Goal: Contribute content: Contribute content

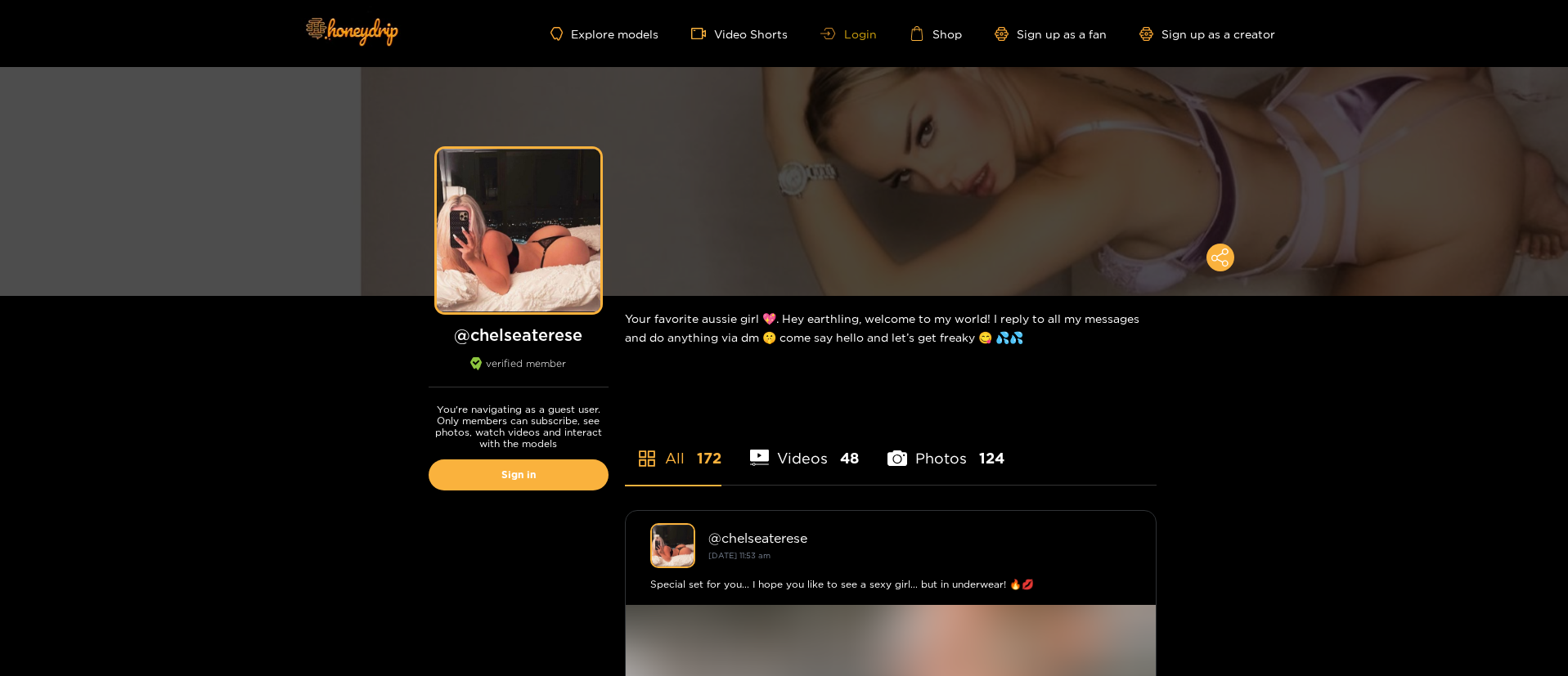
click at [857, 35] on link "Login" at bounding box center [848, 34] width 56 height 13
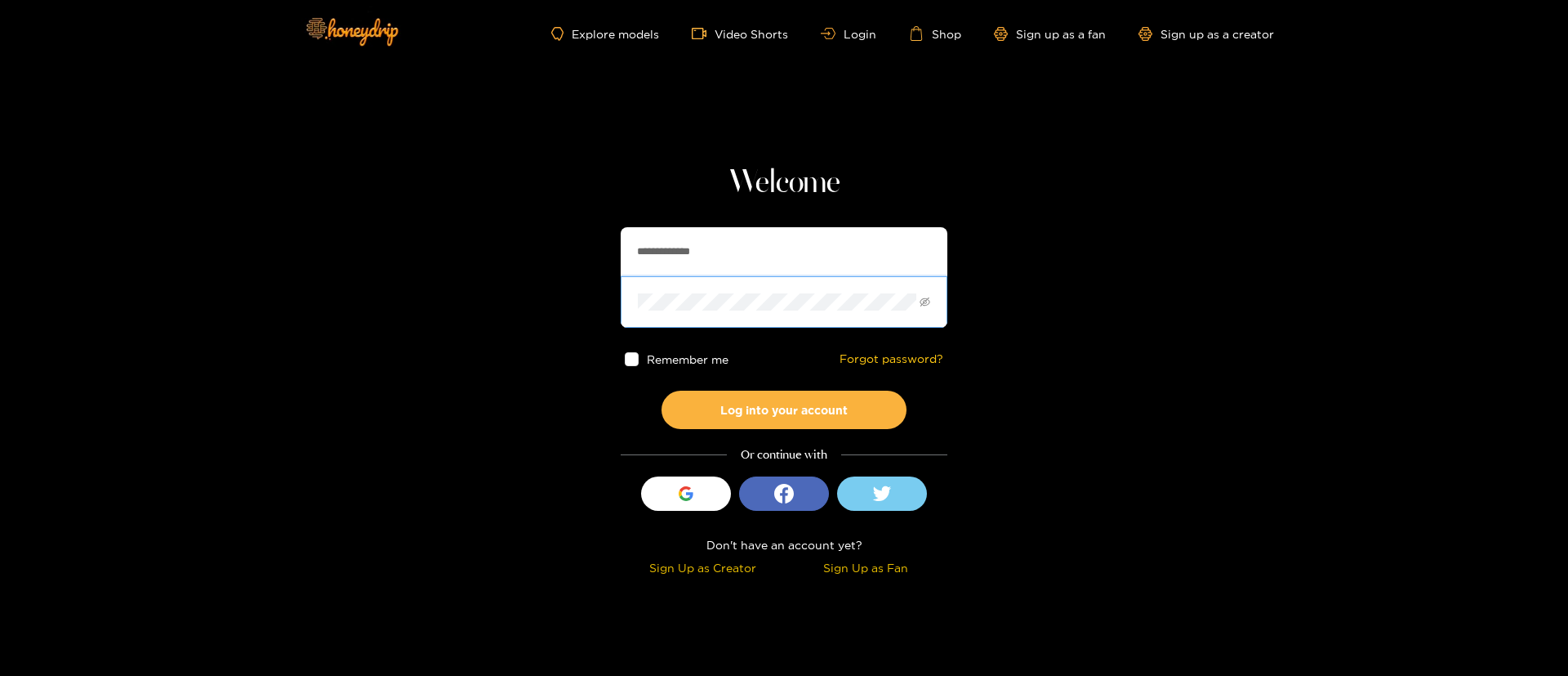
click at [763, 282] on span at bounding box center [784, 301] width 326 height 51
click at [729, 263] on input "**********" at bounding box center [784, 251] width 326 height 49
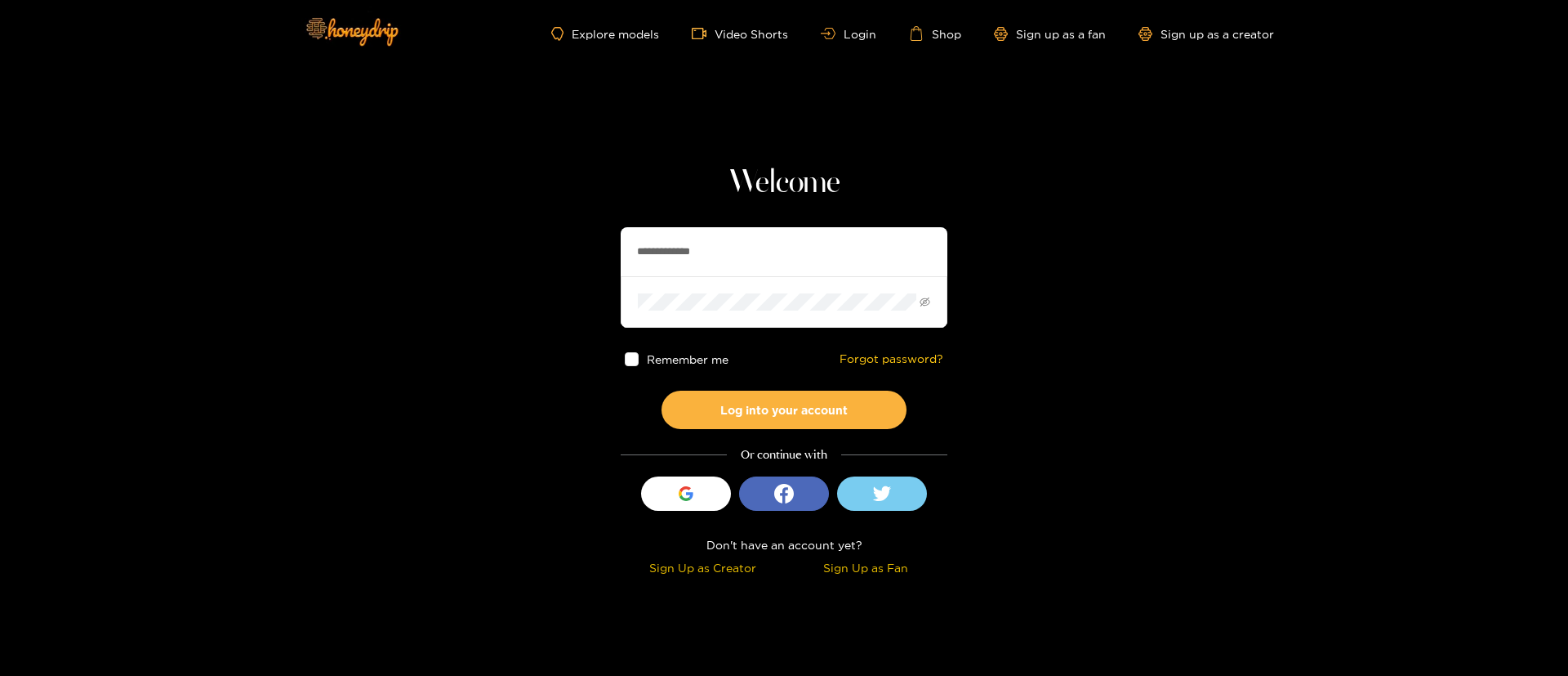
click at [729, 263] on input "**********" at bounding box center [784, 251] width 326 height 49
type input "*******"
click at [858, 421] on button "Log into your account" at bounding box center [784, 410] width 245 height 39
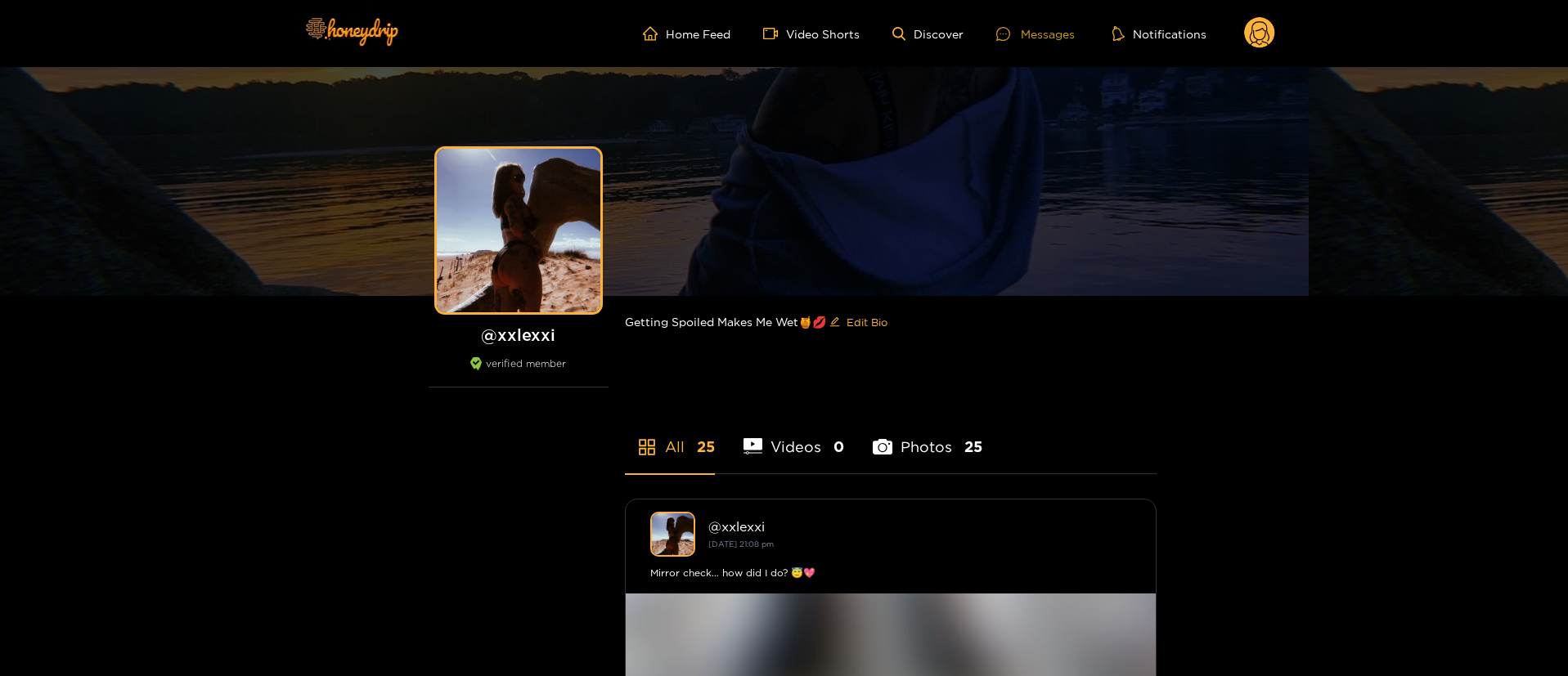
click at [1054, 35] on div "Messages" at bounding box center [1035, 34] width 79 height 19
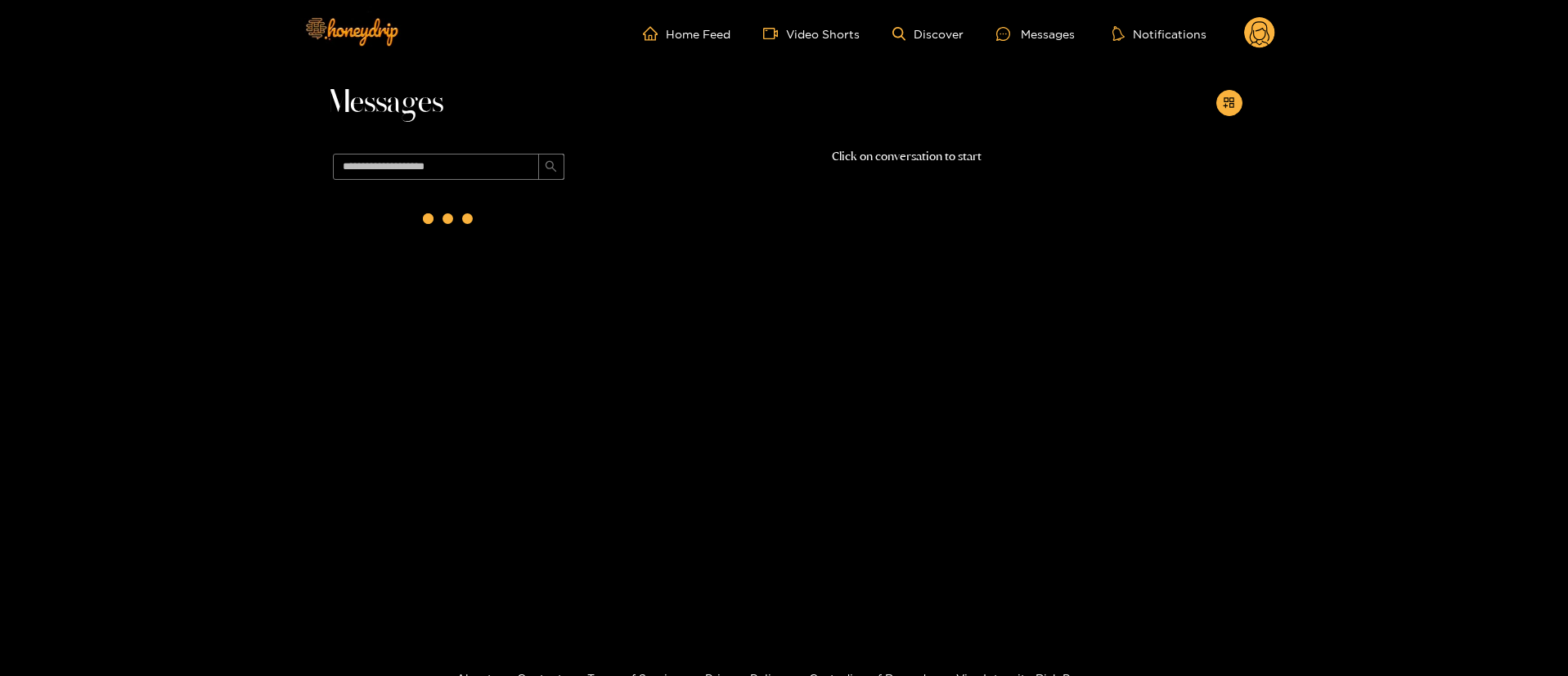
click at [1259, 39] on circle at bounding box center [1259, 32] width 31 height 31
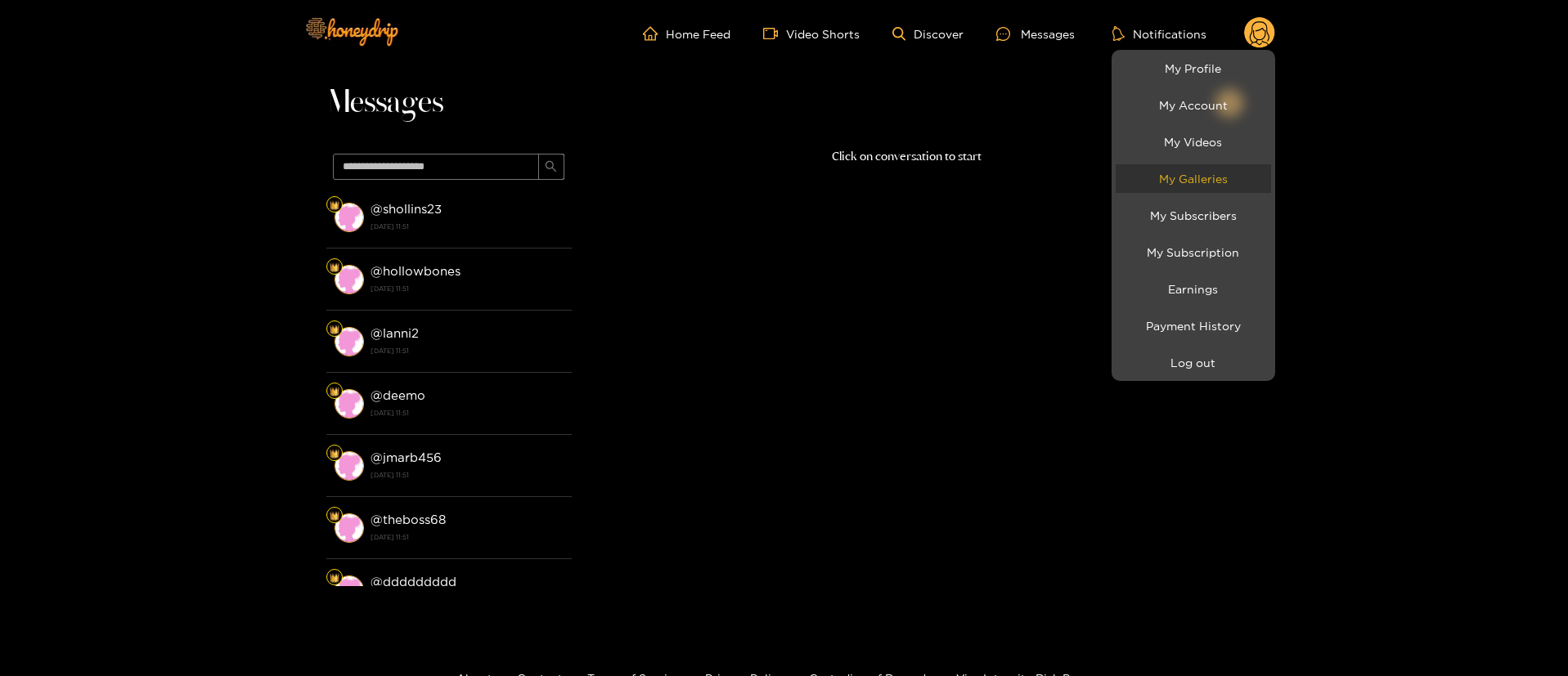
click at [1233, 186] on link "My Galleries" at bounding box center [1193, 179] width 155 height 29
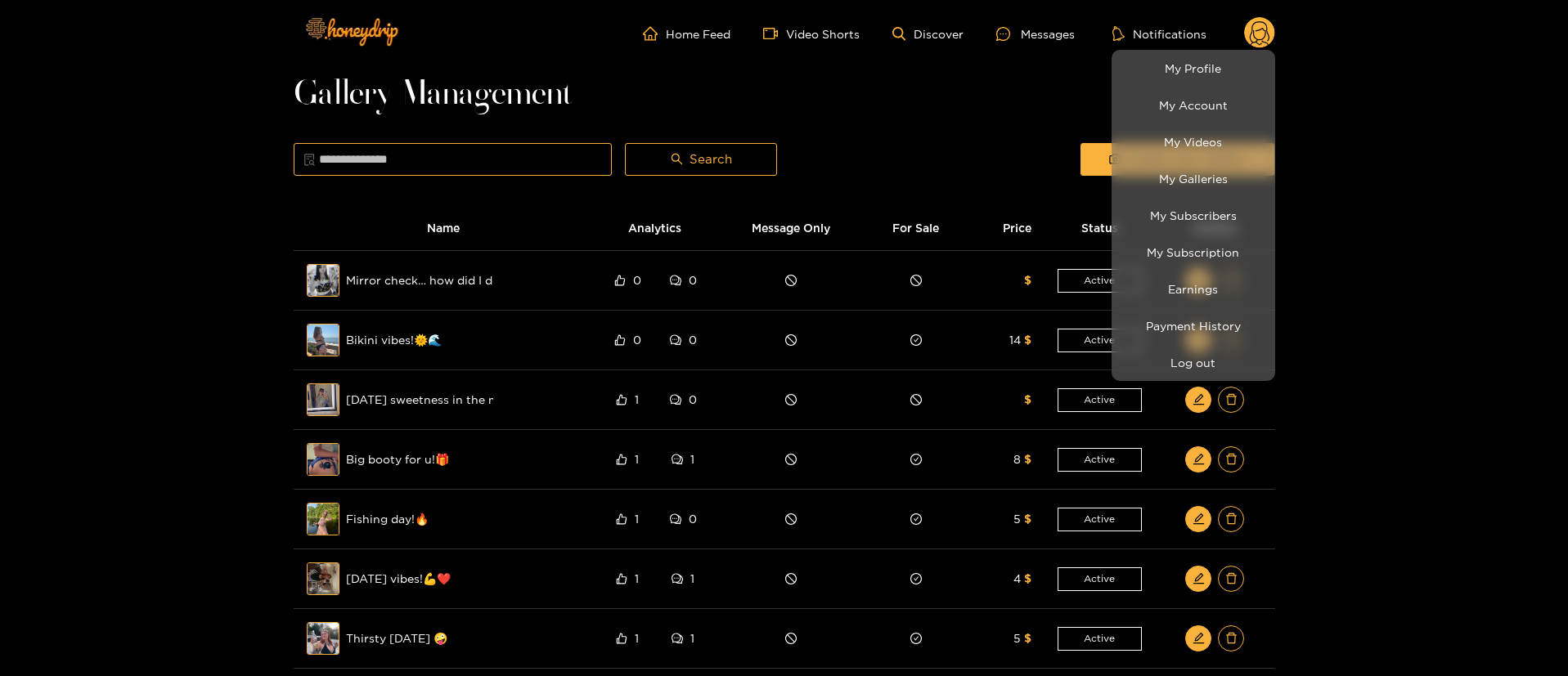
click at [904, 147] on div at bounding box center [784, 338] width 1568 height 676
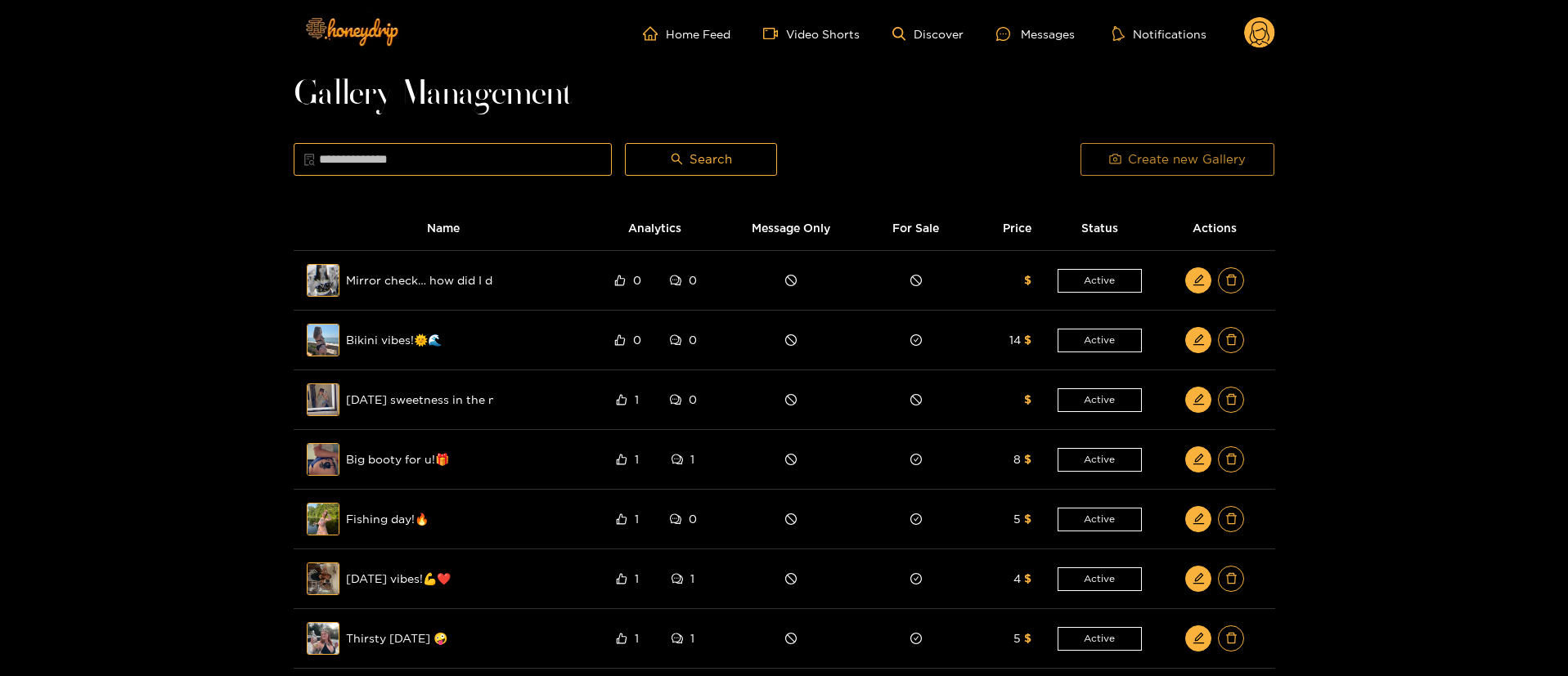
click at [1127, 168] on button "Create new Gallery" at bounding box center [1177, 159] width 194 height 33
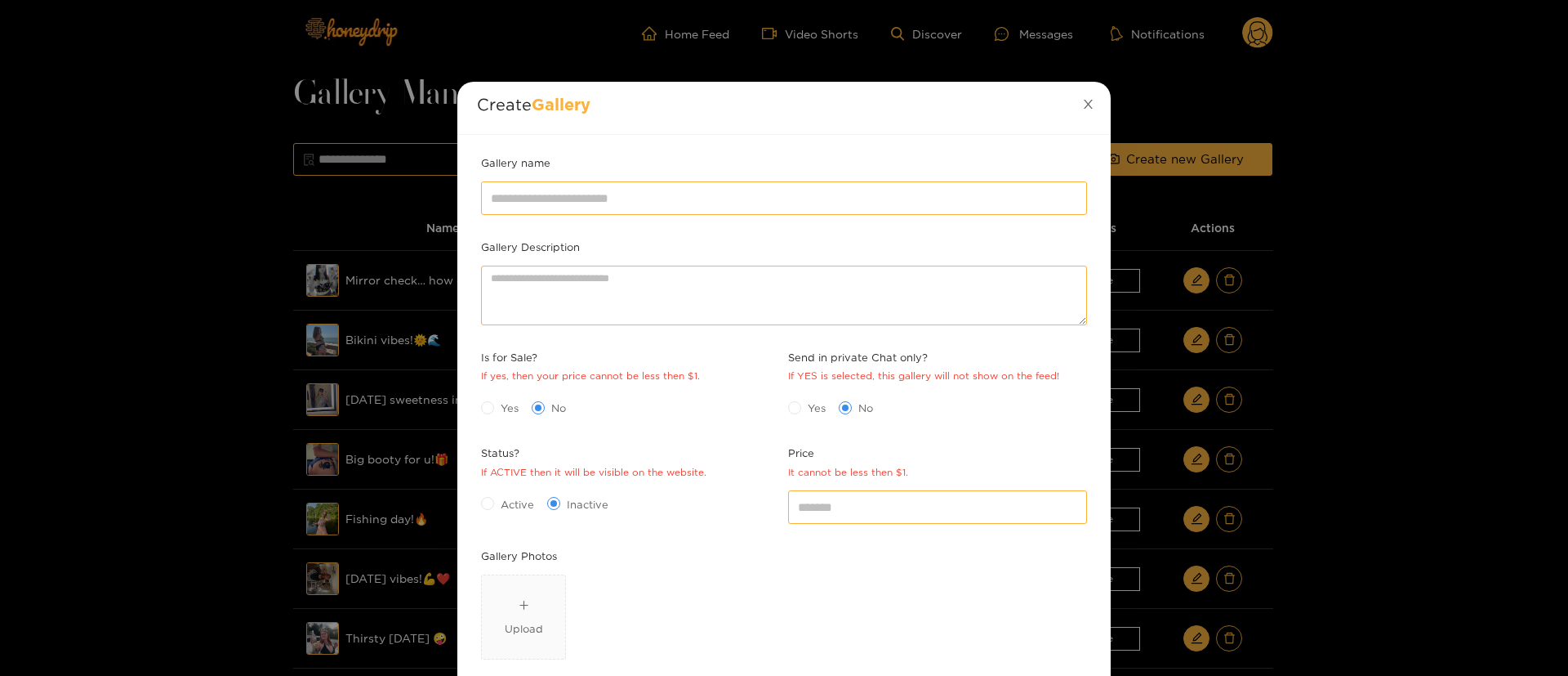
click at [1079, 107] on span "Close" at bounding box center [1088, 105] width 46 height 46
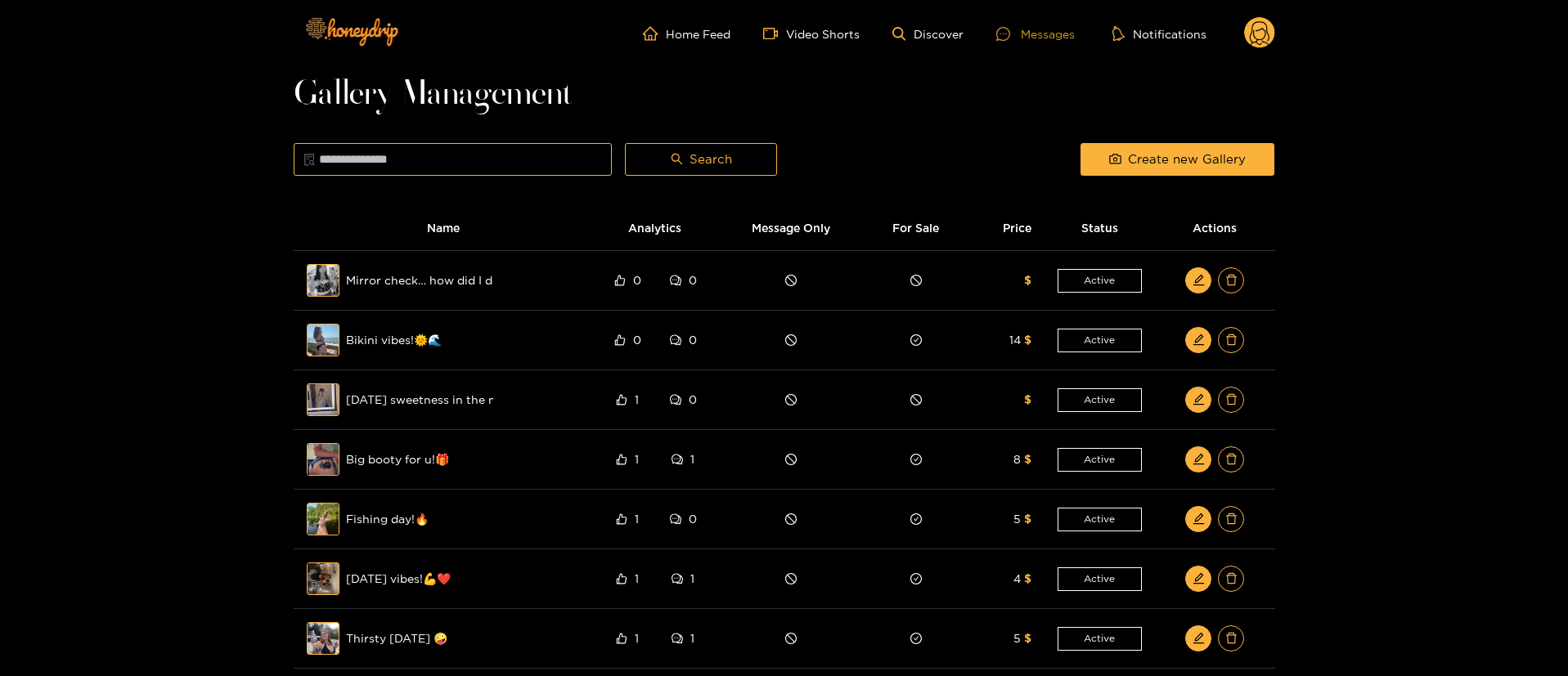
click at [1032, 26] on div "Messages" at bounding box center [1035, 34] width 79 height 19
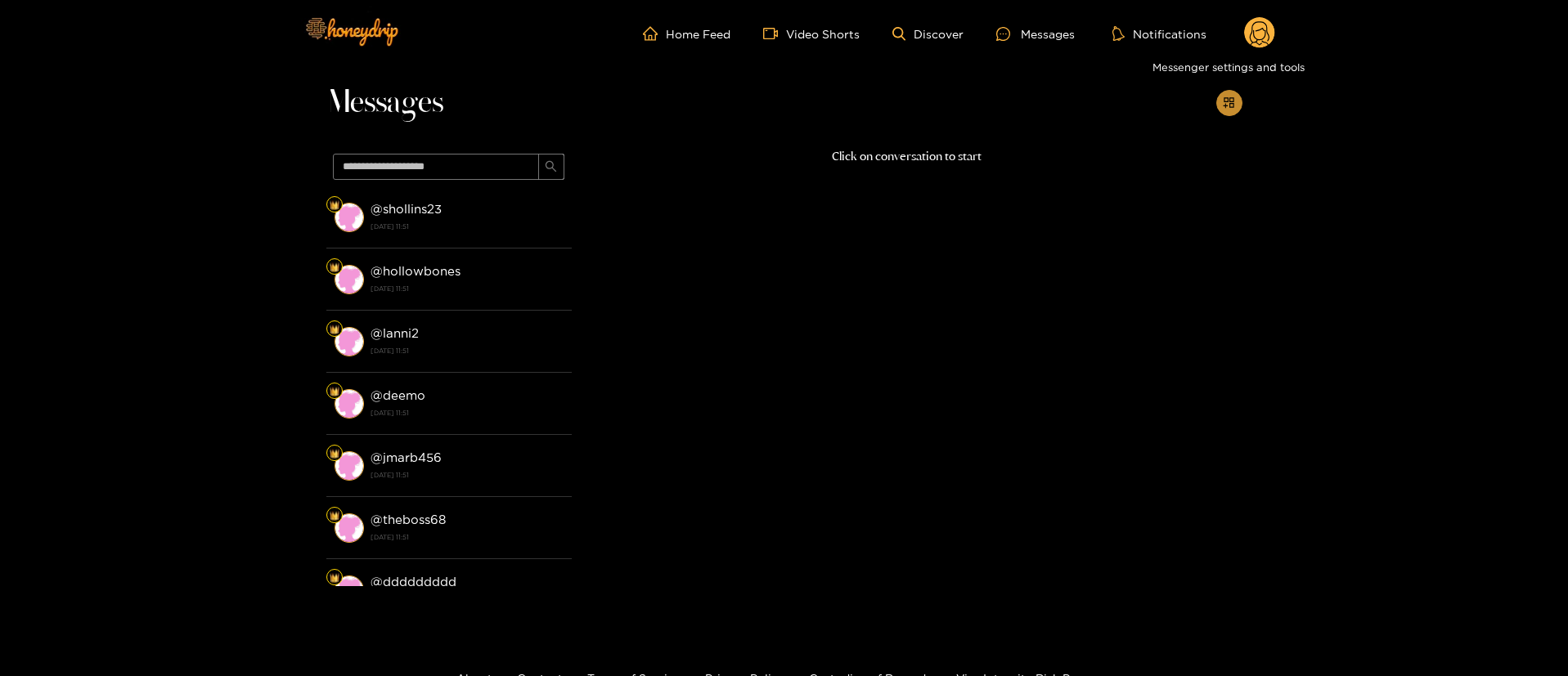
click at [1232, 108] on icon "appstore-add" at bounding box center [1229, 102] width 13 height 13
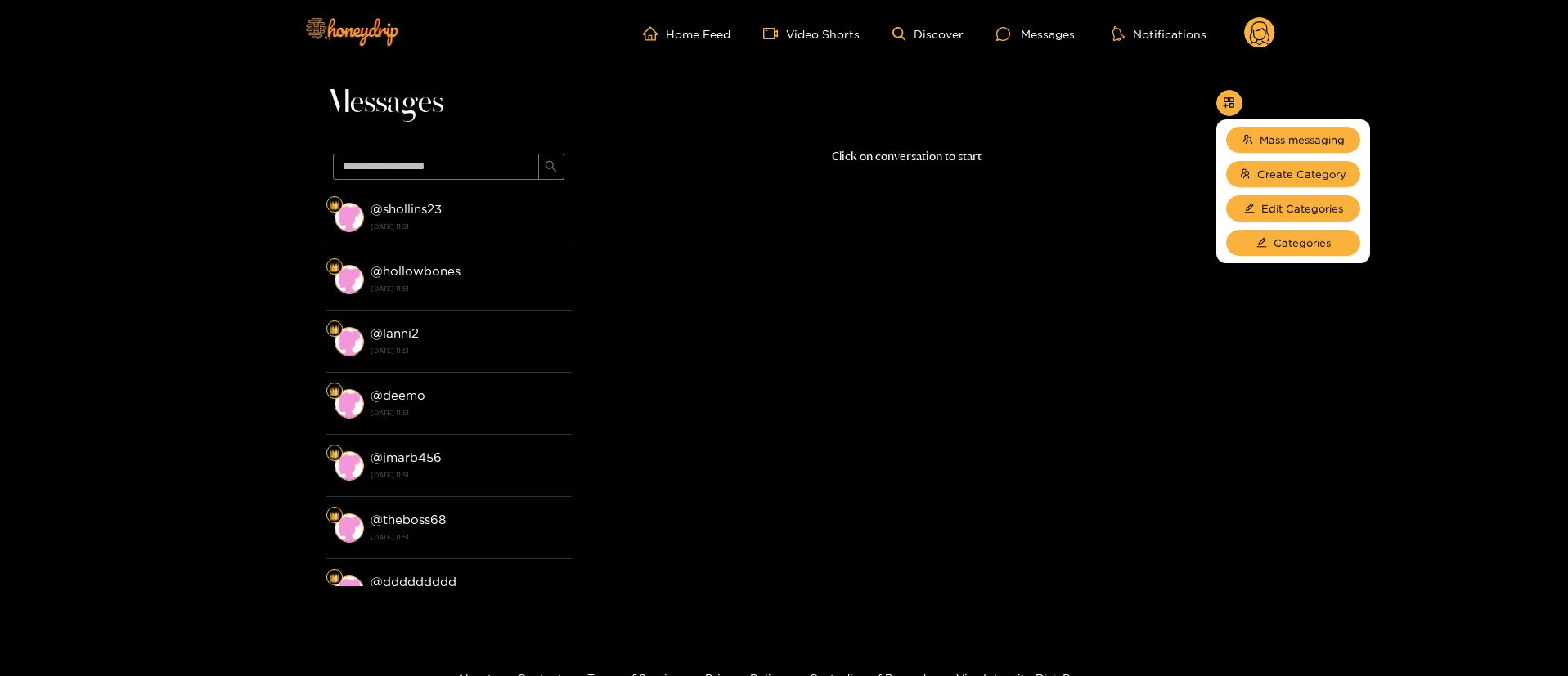
click at [887, 119] on div "Messages" at bounding box center [784, 106] width 916 height 80
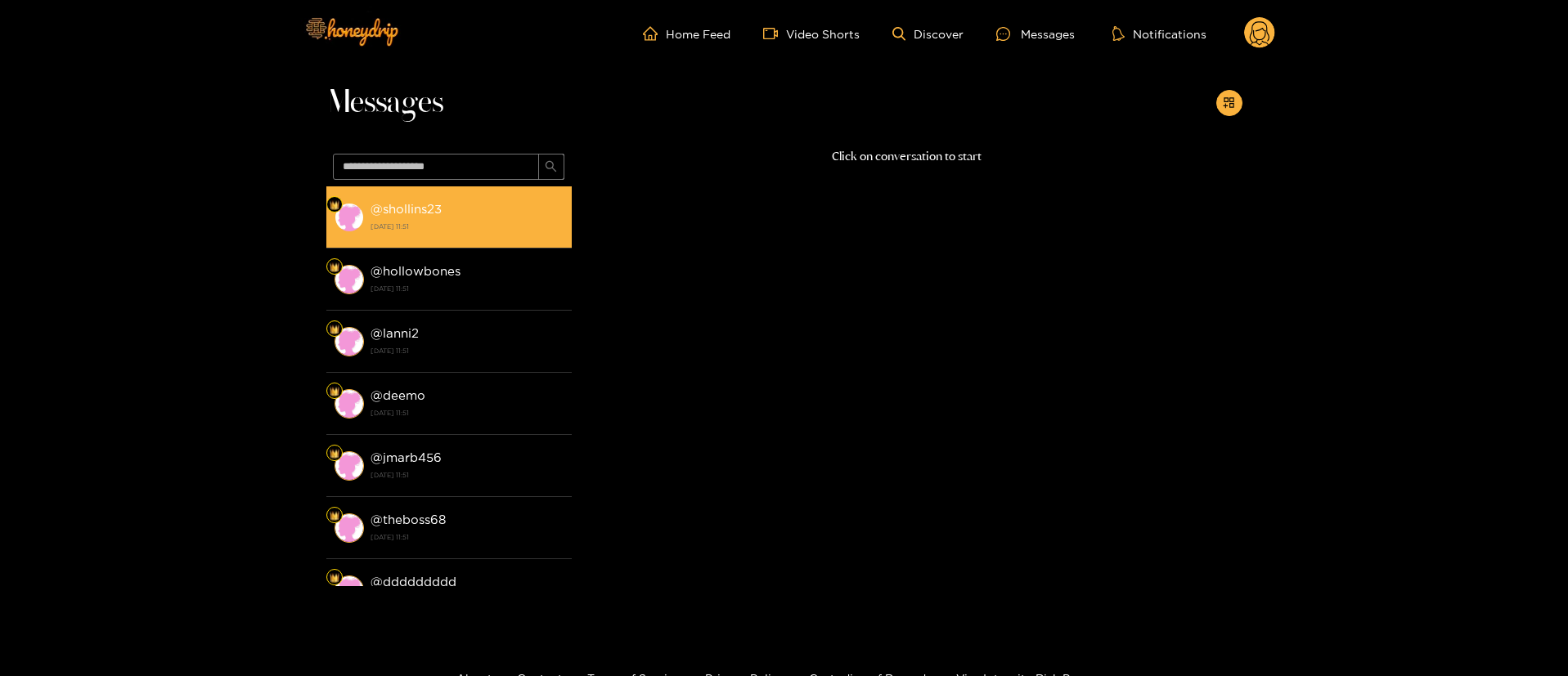
click at [462, 244] on li "@ shollins23 14 August 2025 11:51" at bounding box center [448, 218] width 246 height 62
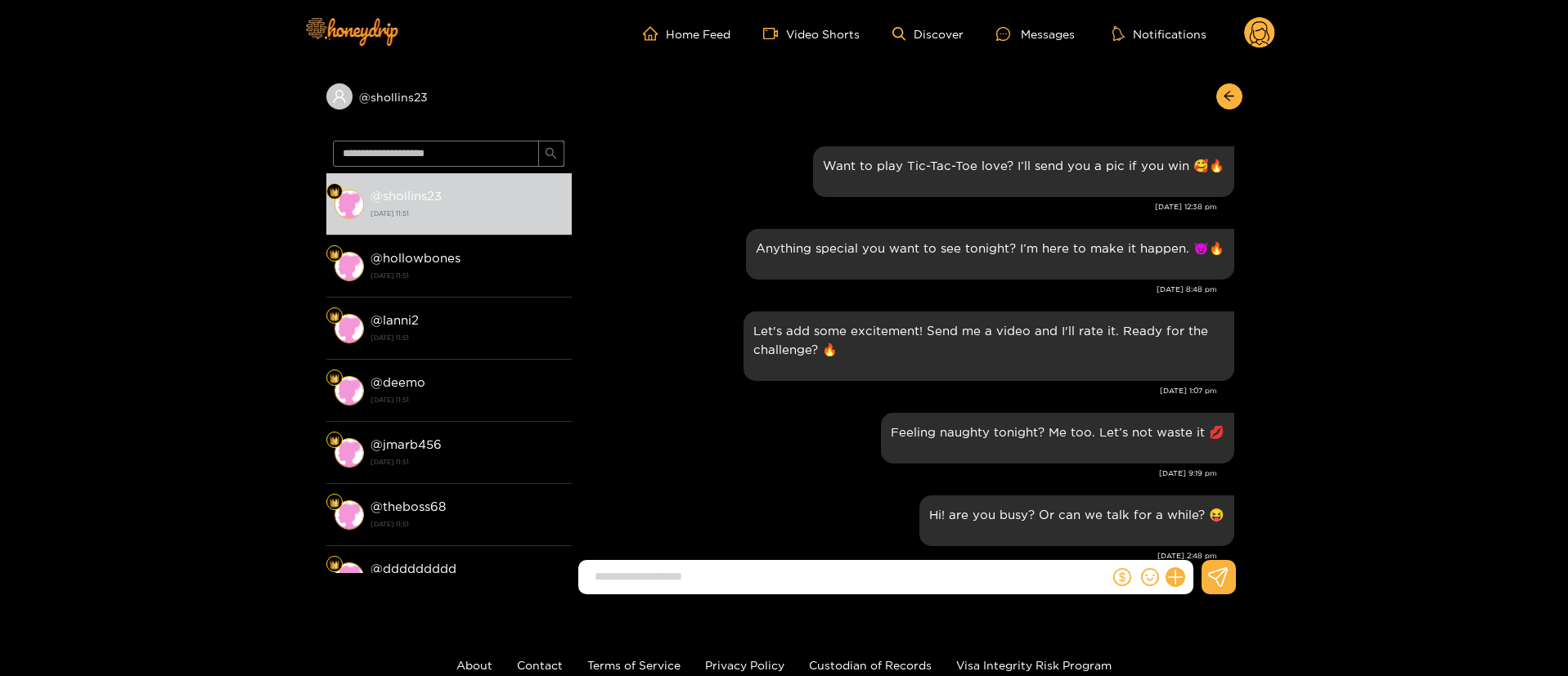
scroll to position [1952, 0]
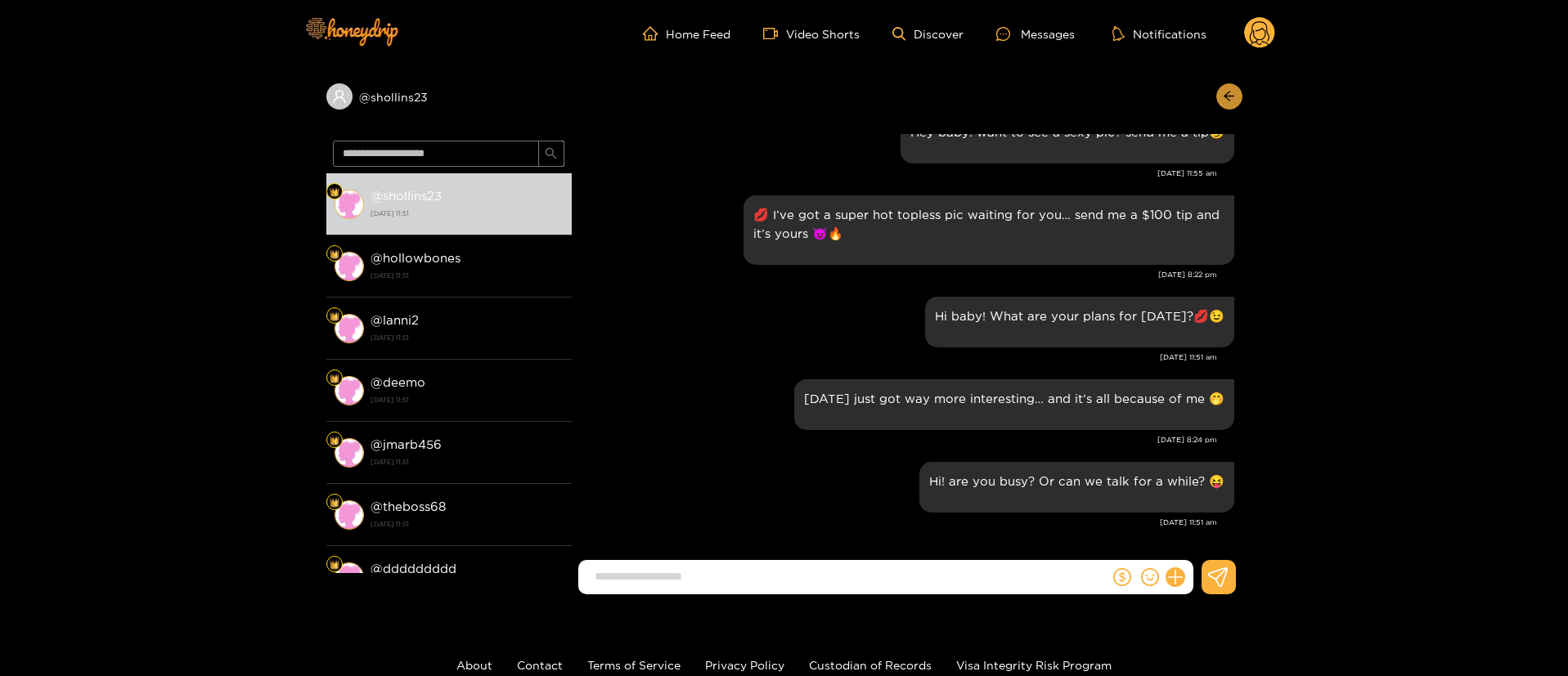
click at [1232, 90] on icon "arrow-left" at bounding box center [1229, 96] width 13 height 13
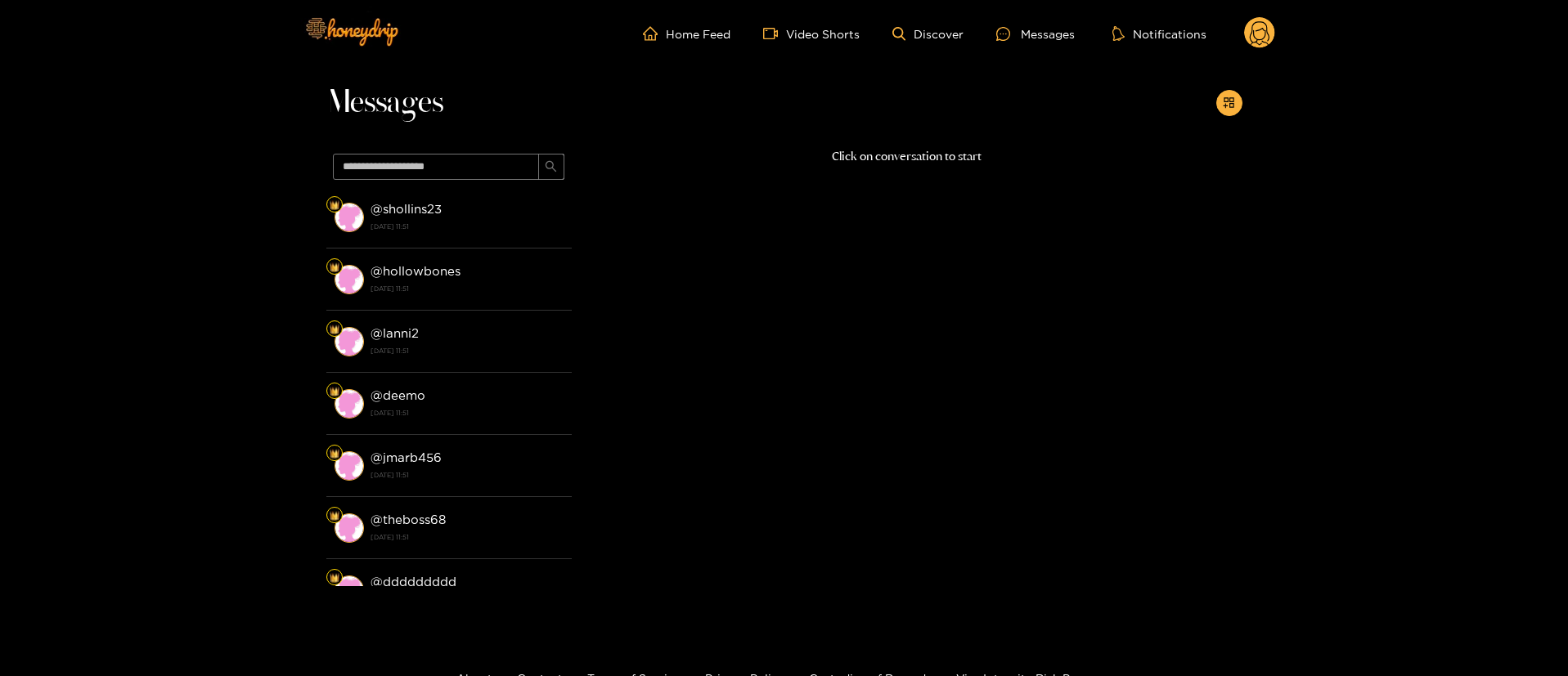
click at [1261, 43] on circle at bounding box center [1259, 32] width 31 height 31
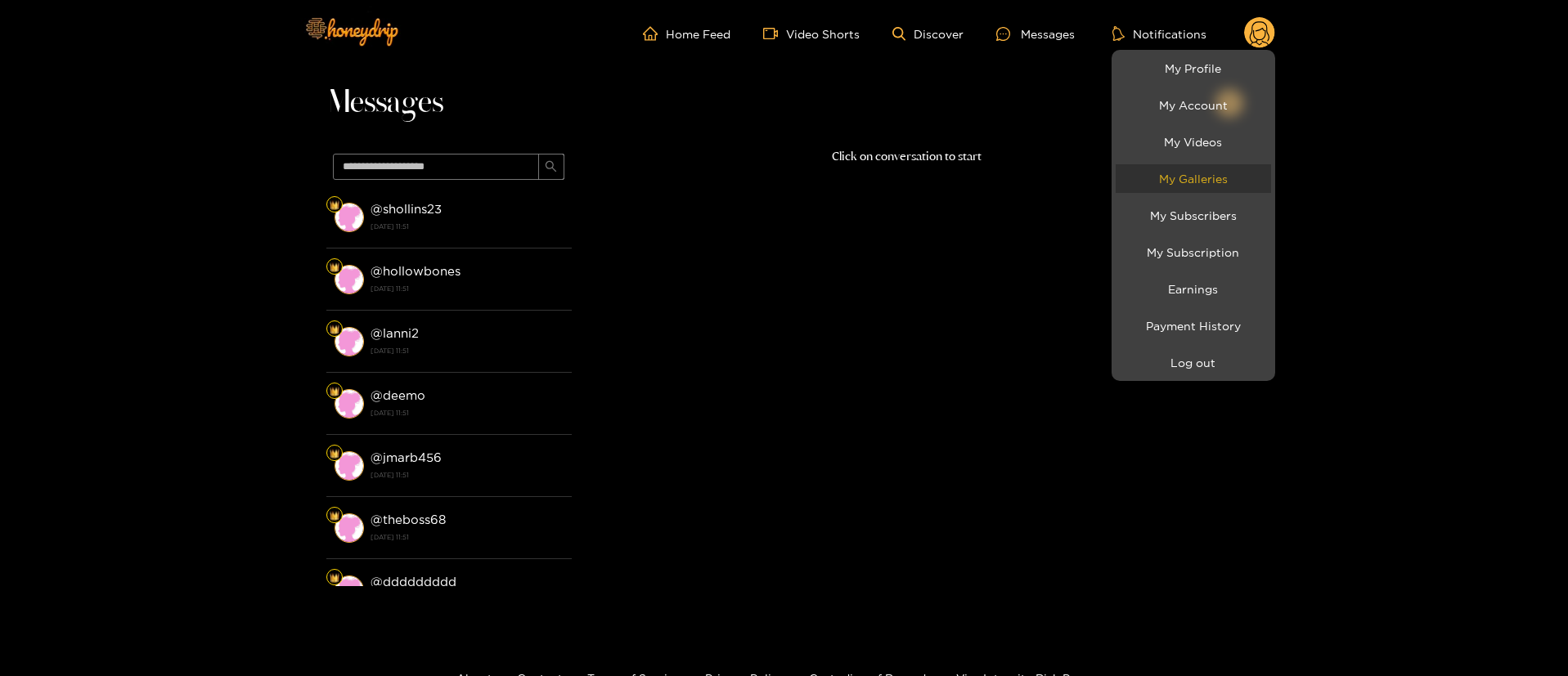
click at [1203, 180] on link "My Galleries" at bounding box center [1193, 179] width 155 height 29
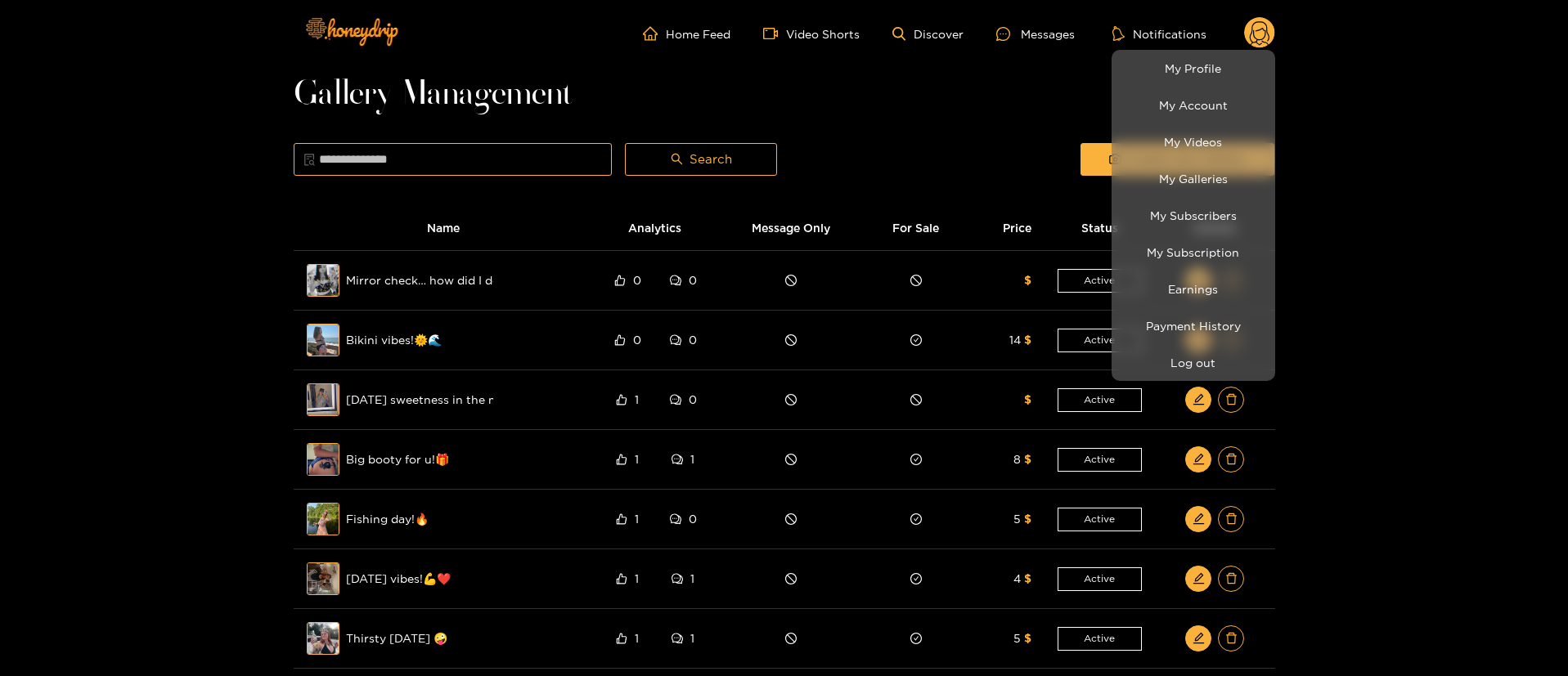
click at [925, 87] on div at bounding box center [784, 338] width 1568 height 676
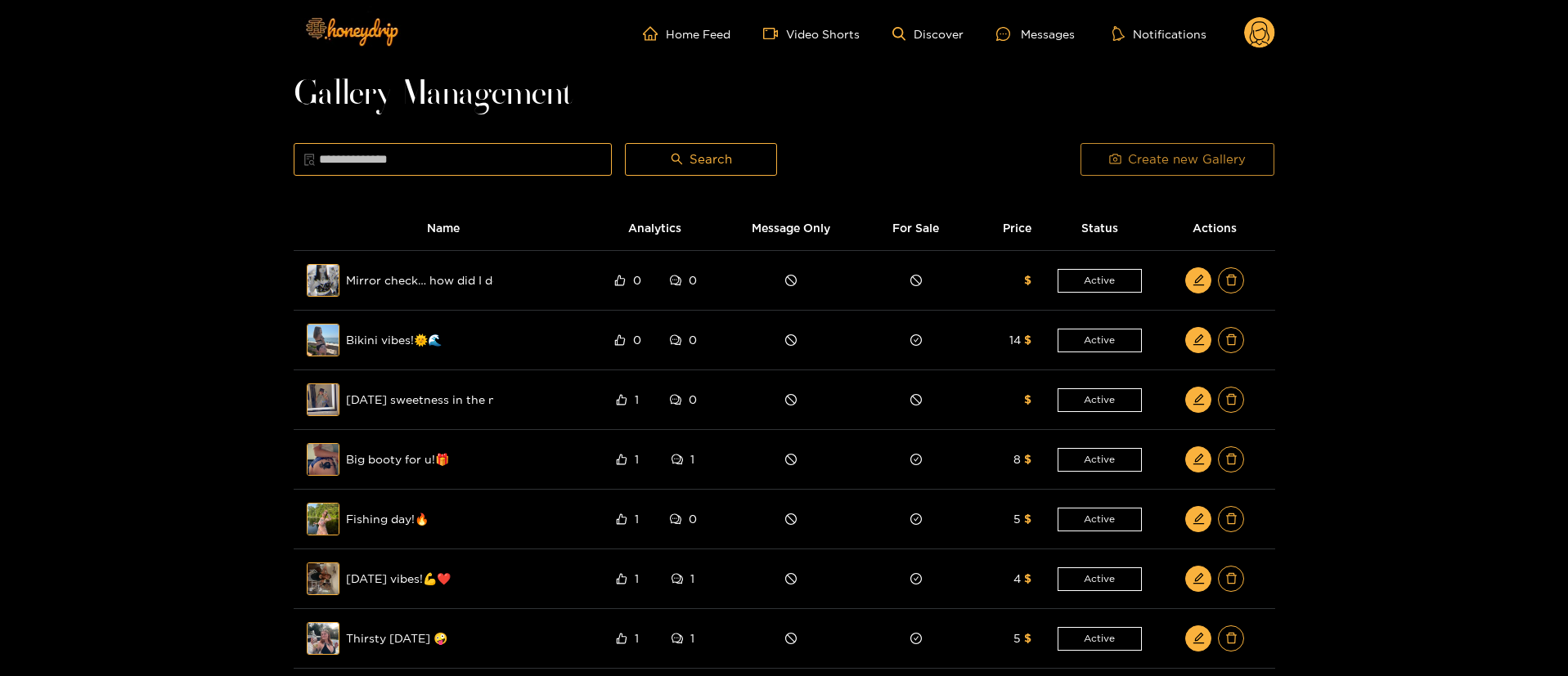
click at [1129, 165] on span "Create new Gallery" at bounding box center [1185, 159] width 117 height 19
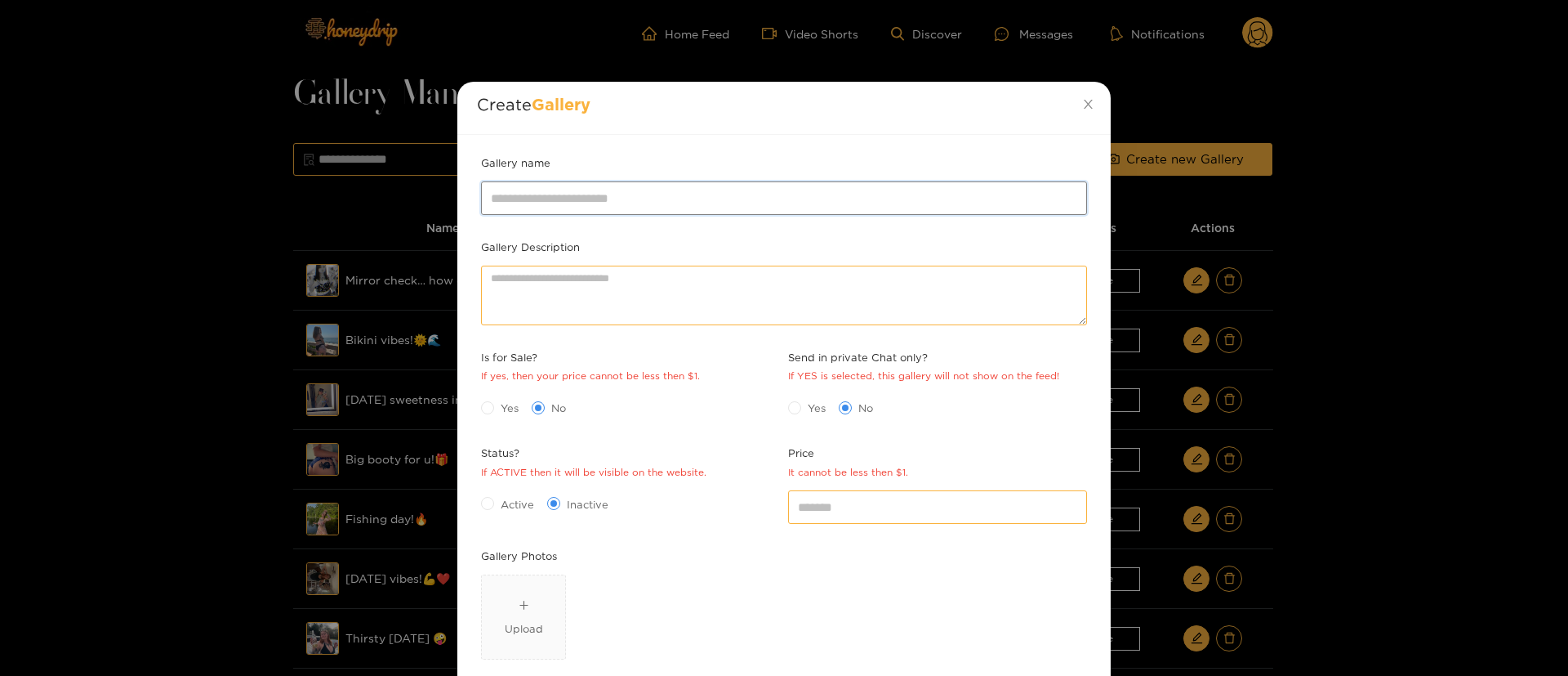
click at [703, 200] on input "Gallery name" at bounding box center [784, 197] width 606 height 33
click at [784, 198] on input "Gallery name" at bounding box center [784, 197] width 606 height 33
click at [789, 189] on input "Gallery name" at bounding box center [784, 197] width 606 height 33
click at [701, 198] on input "Gallery name" at bounding box center [784, 197] width 606 height 33
click at [715, 195] on input "Gallery name" at bounding box center [784, 197] width 606 height 33
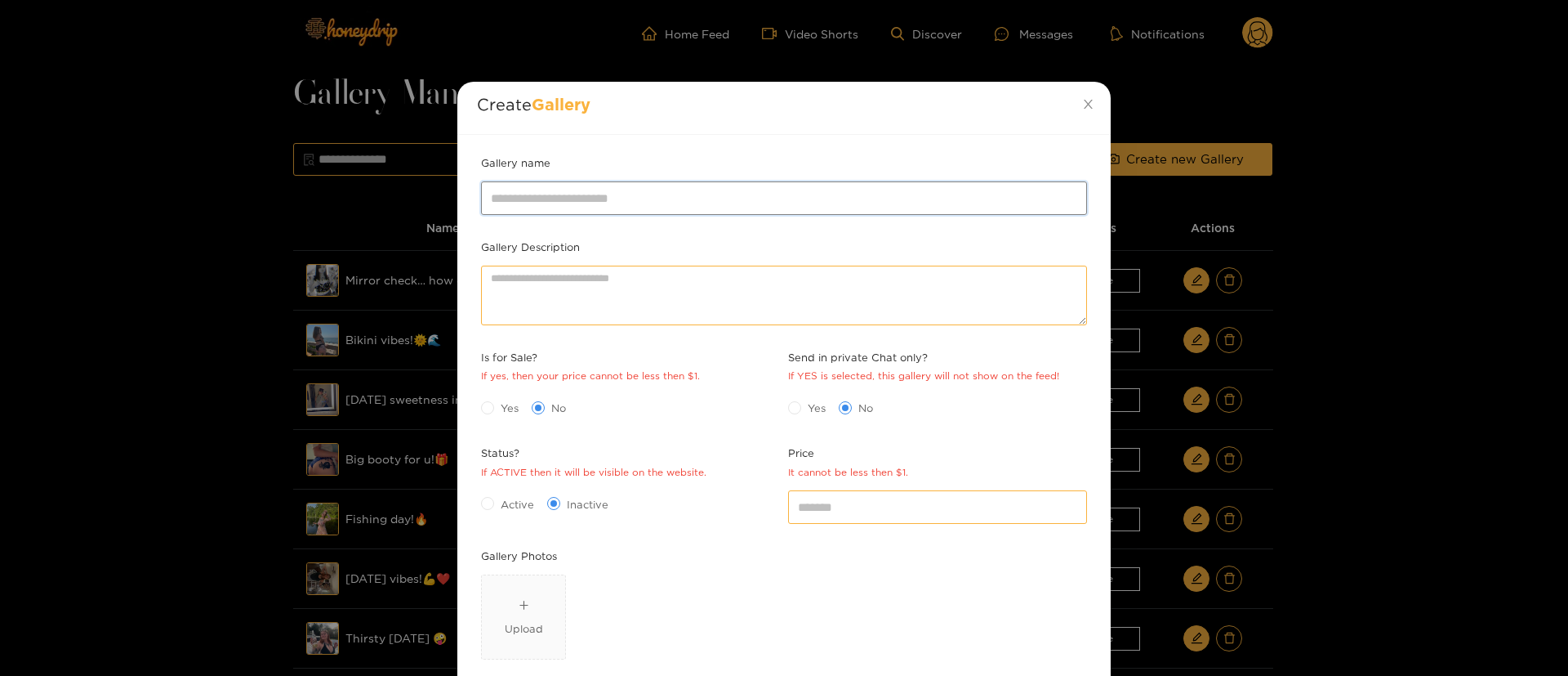
click at [715, 195] on input "Gallery name" at bounding box center [784, 197] width 606 height 33
click at [1091, 101] on icon "close" at bounding box center [1088, 104] width 13 height 13
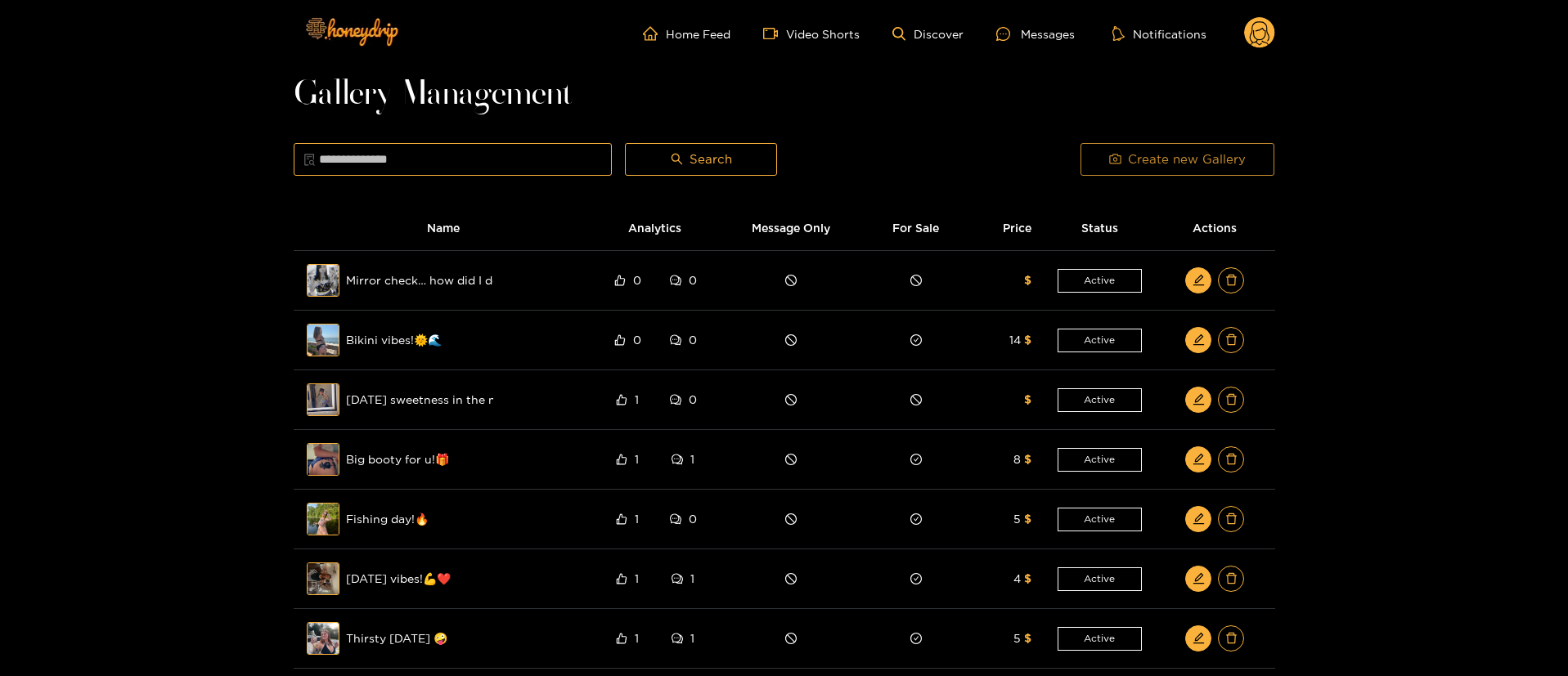
click at [1161, 160] on span "Create new Gallery" at bounding box center [1185, 159] width 117 height 19
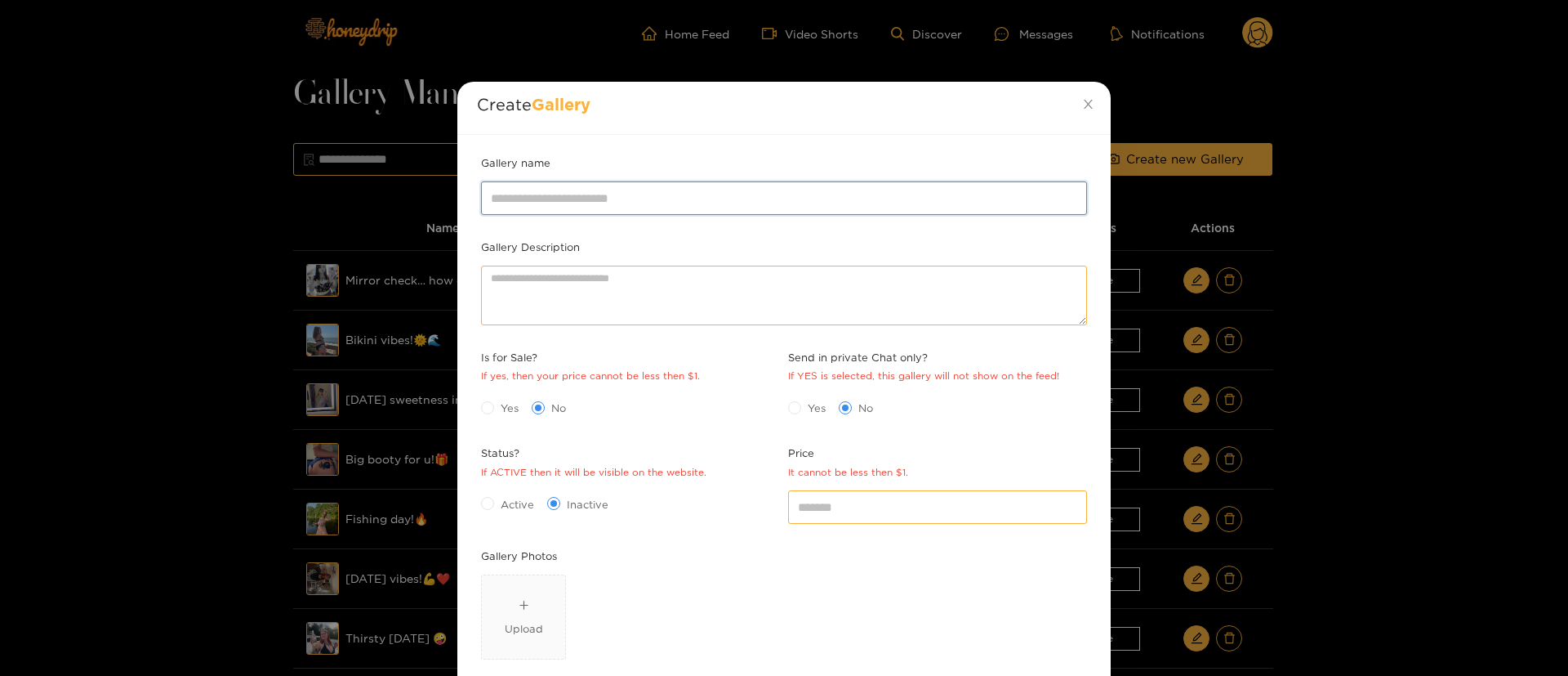
click at [839, 182] on input "Gallery name" at bounding box center [784, 197] width 606 height 33
paste input "**********"
type input "**********"
click at [887, 608] on div "Imagen de WhatsApp 2025-08-15 a las 18.39.12_2a9a095e (1).jpg Upload" at bounding box center [784, 620] width 606 height 91
click at [833, 503] on input "*" at bounding box center [938, 506] width 299 height 33
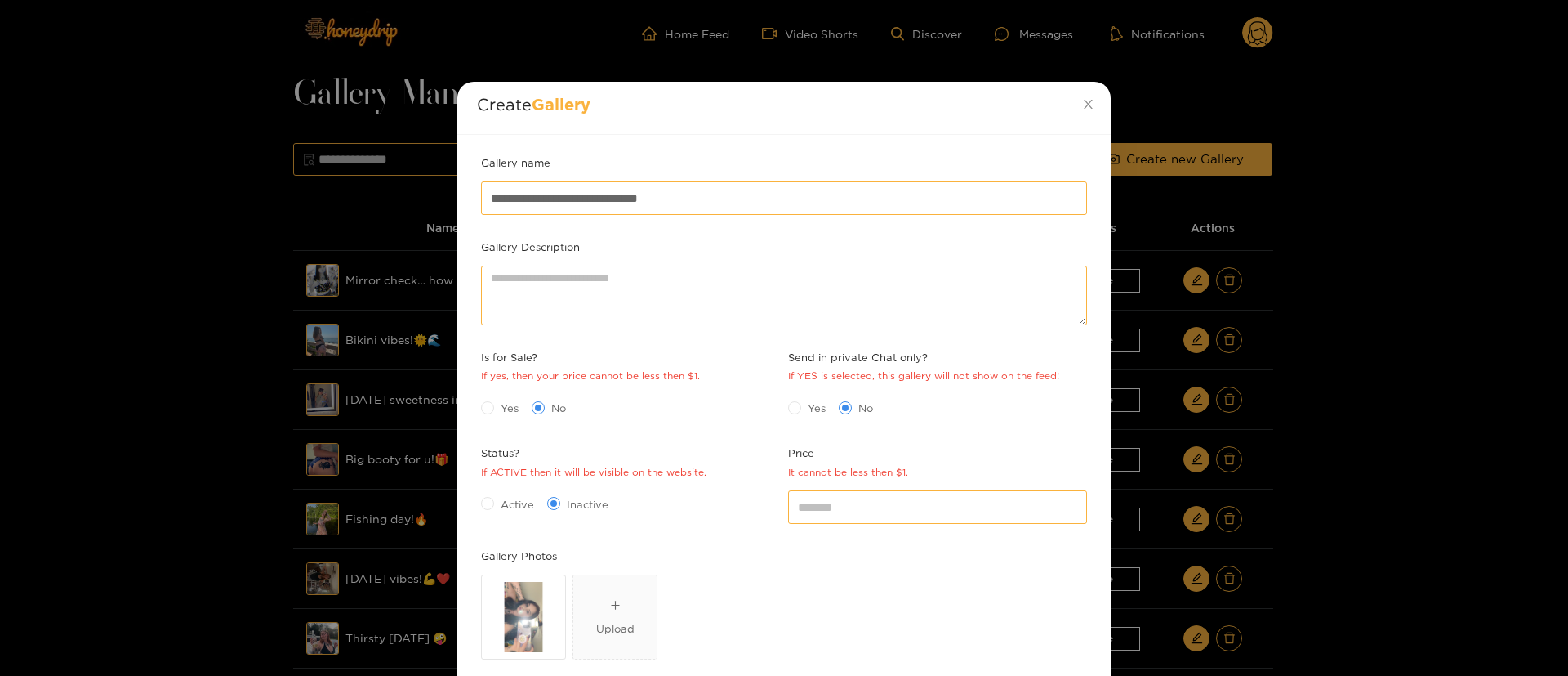
click at [500, 497] on span "Active" at bounding box center [517, 504] width 46 height 16
click at [842, 591] on div "Imagen de WhatsApp 2025-08-15 a las 18.39.12_2a9a095e (1).jpg Upload" at bounding box center [784, 620] width 606 height 91
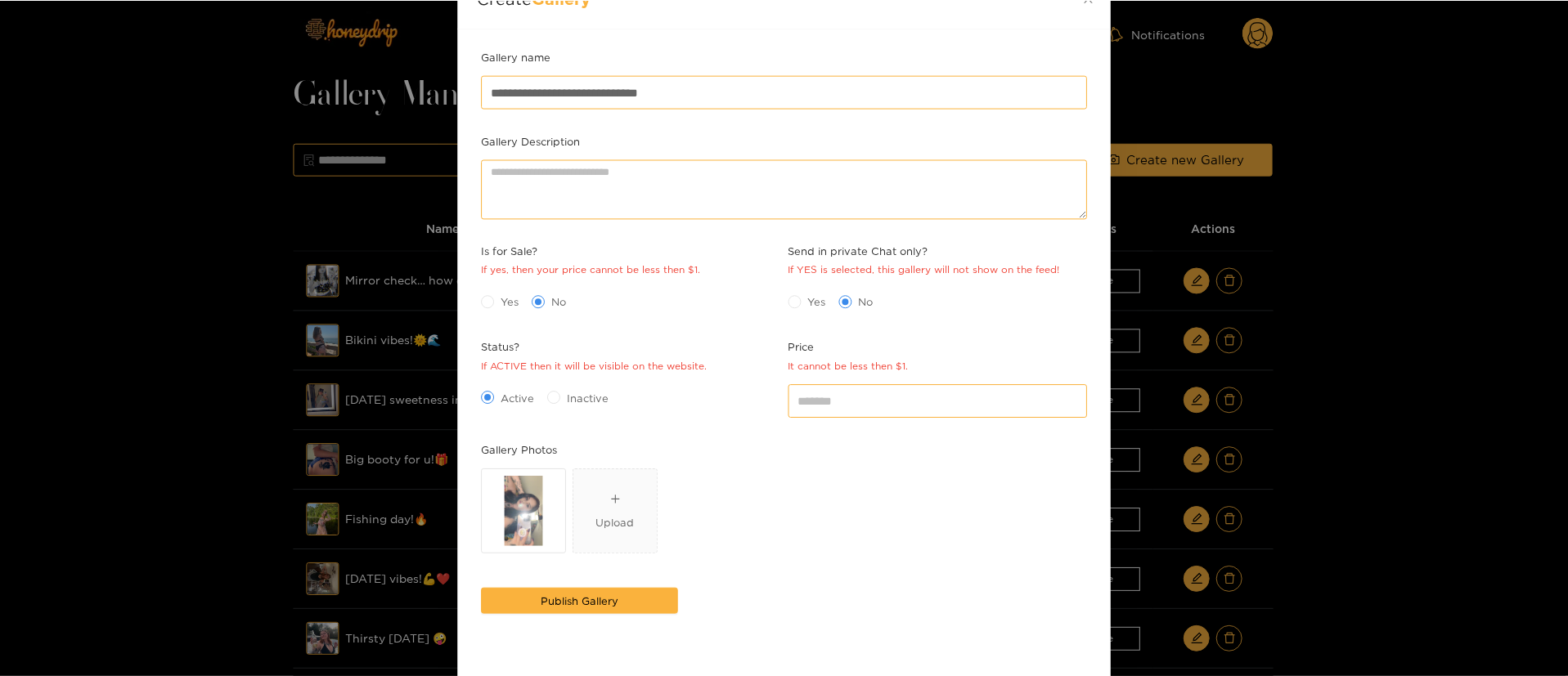
scroll to position [161, 0]
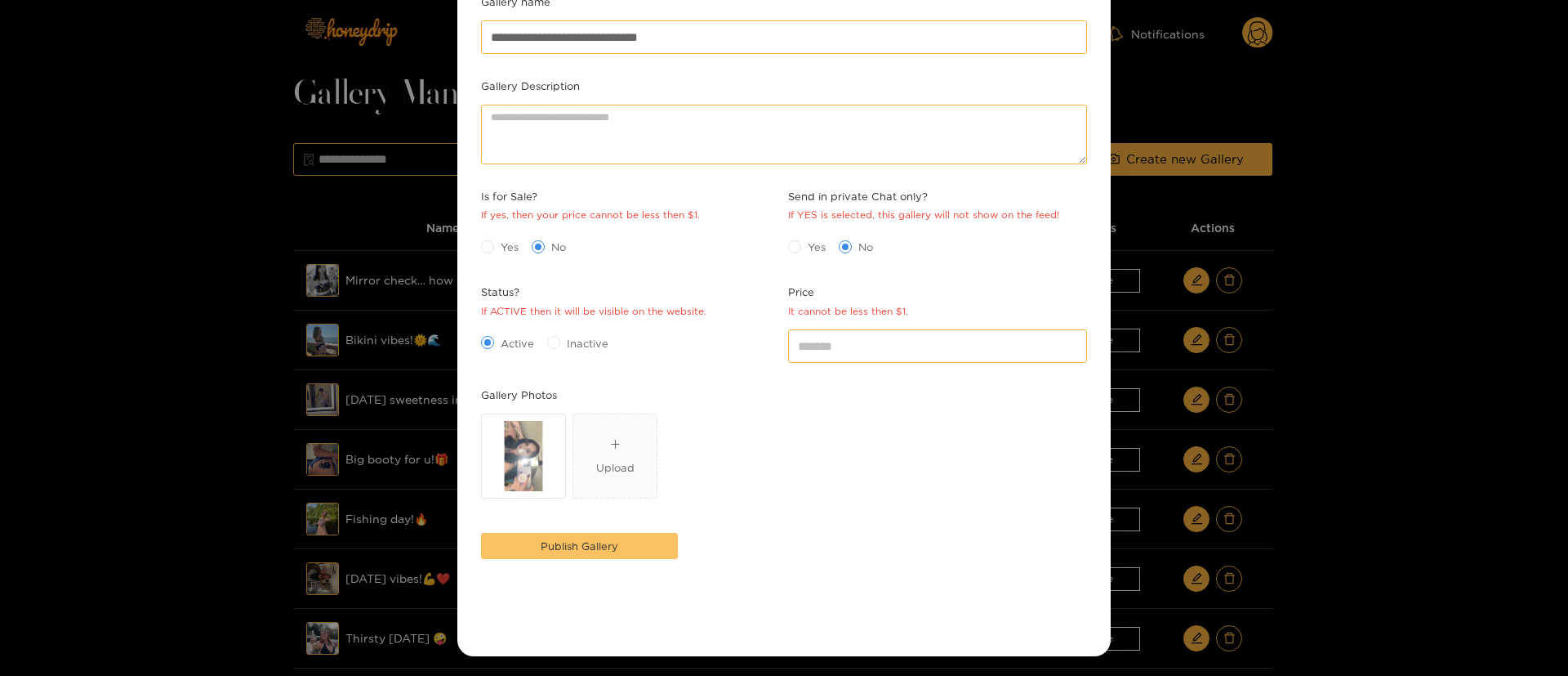
click at [581, 551] on span "Publish Gallery" at bounding box center [579, 545] width 78 height 16
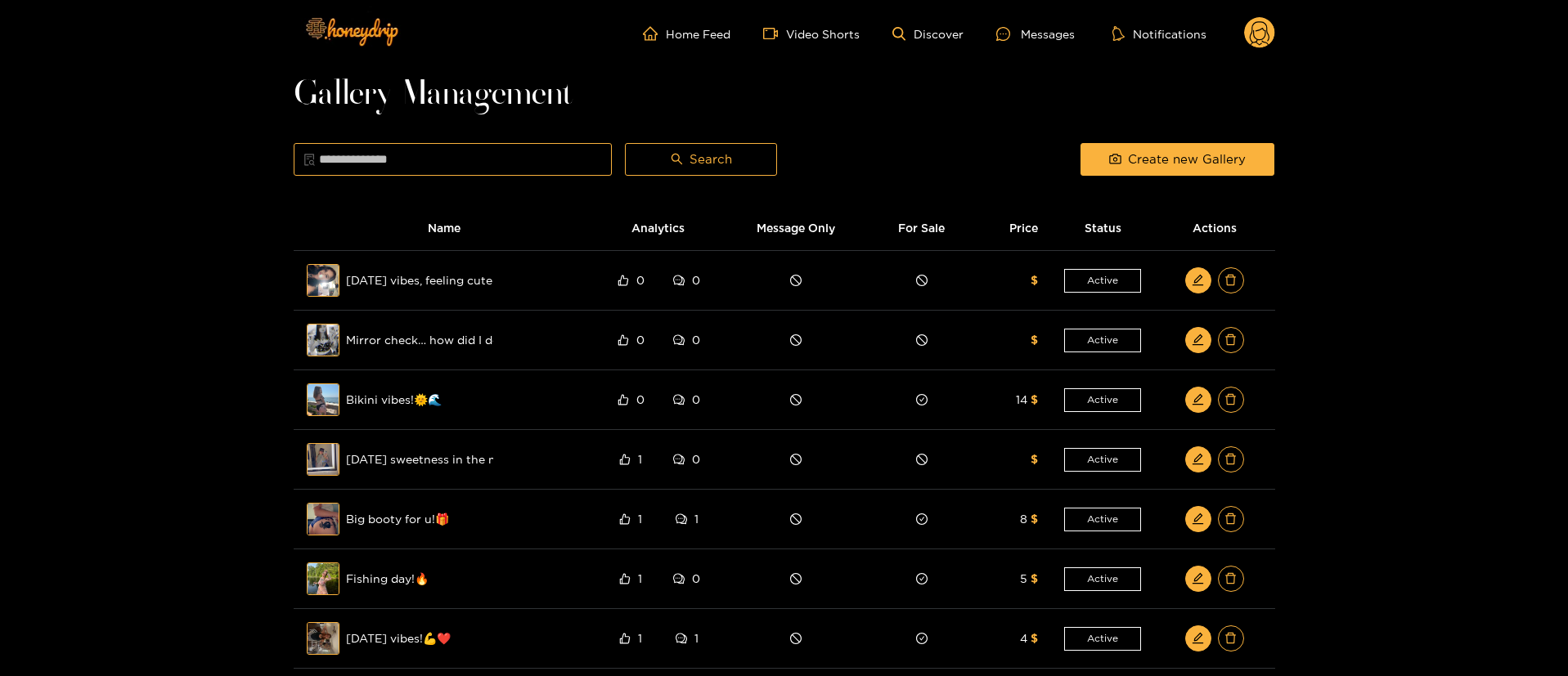
drag, startPoint x: 1009, startPoint y: 139, endPoint x: 1164, endPoint y: 73, distance: 168.5
click at [1010, 139] on div at bounding box center [929, 160] width 290 height 41
click at [1264, 17] on icon at bounding box center [1259, 33] width 31 height 33
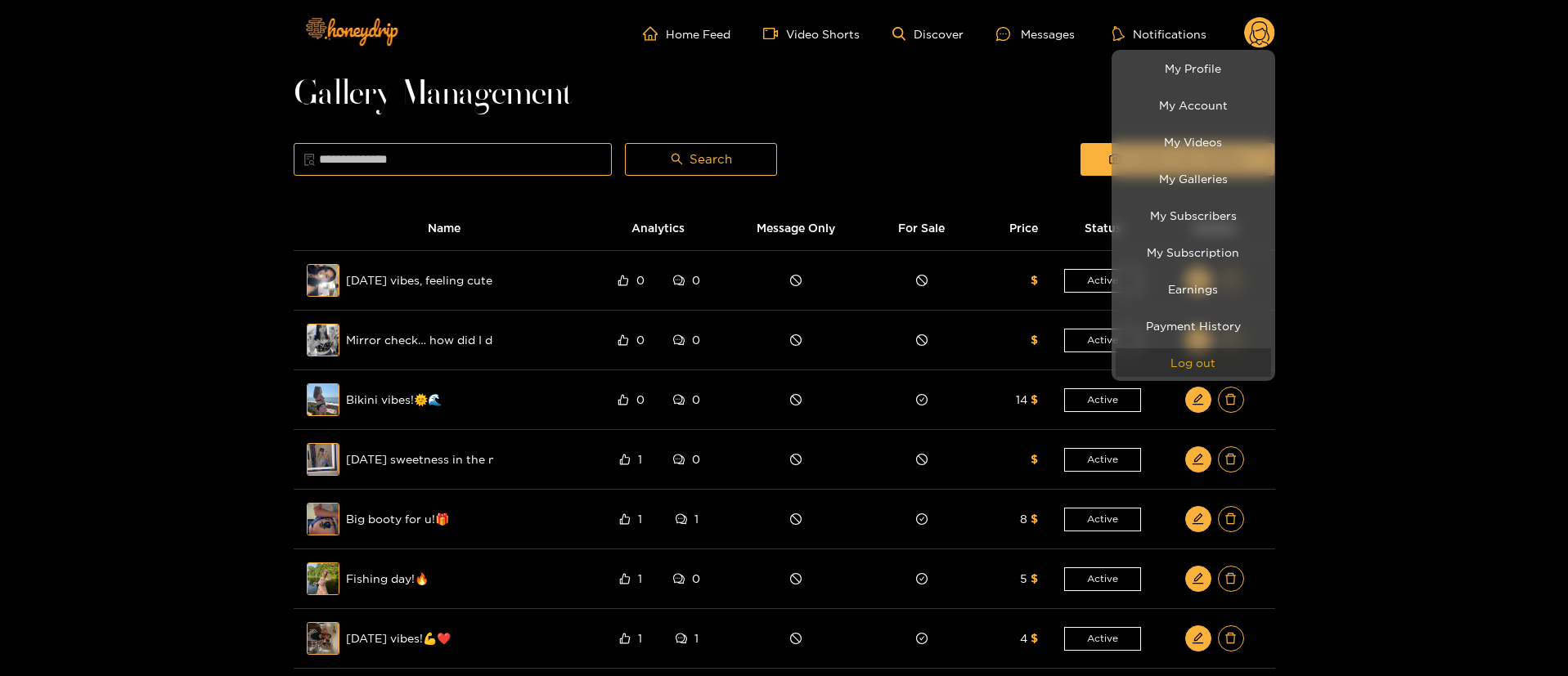
click at [1197, 354] on button "Log out" at bounding box center [1193, 363] width 155 height 29
